Goal: Task Accomplishment & Management: Manage account settings

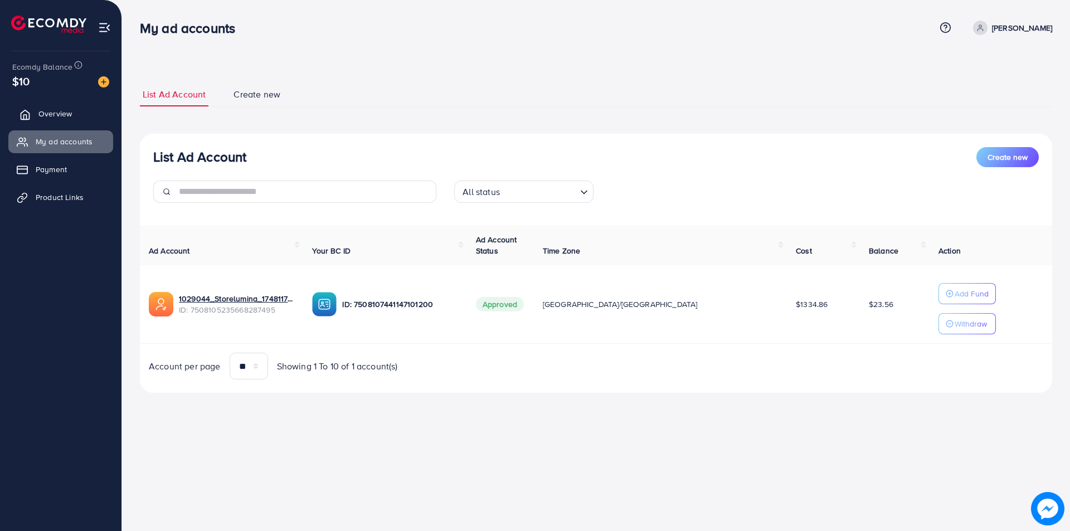
click at [43, 116] on span "Overview" at bounding box center [54, 113] width 33 height 11
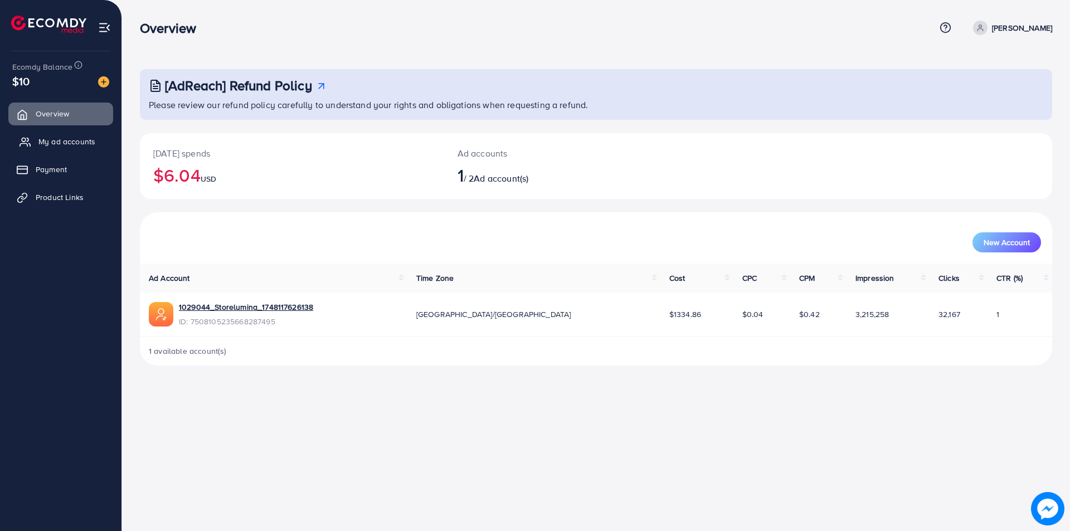
click at [54, 144] on span "My ad accounts" at bounding box center [66, 141] width 57 height 11
click at [37, 147] on link "My ad accounts" at bounding box center [60, 141] width 105 height 22
